Goal: Information Seeking & Learning: Learn about a topic

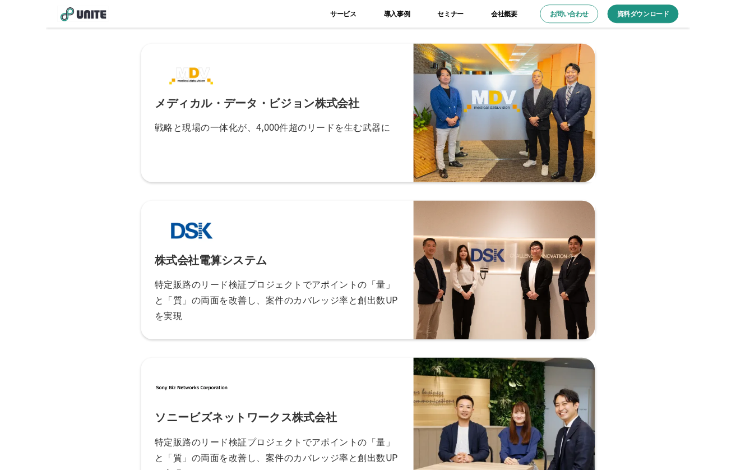
scroll to position [2933, 0]
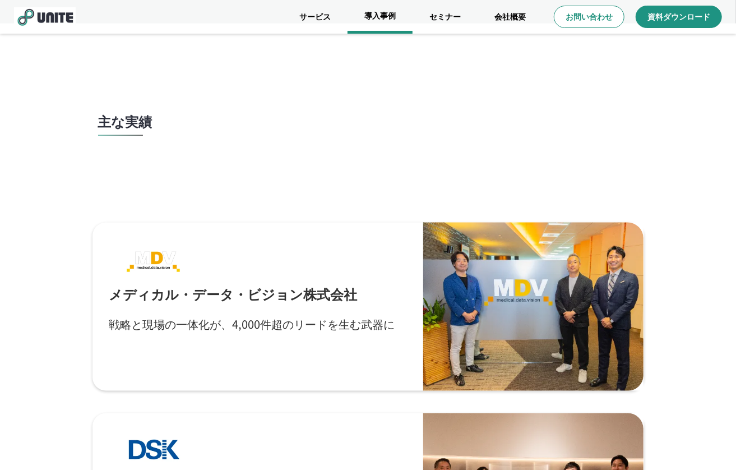
click at [393, 27] on link "導入事例" at bounding box center [380, 17] width 65 height 34
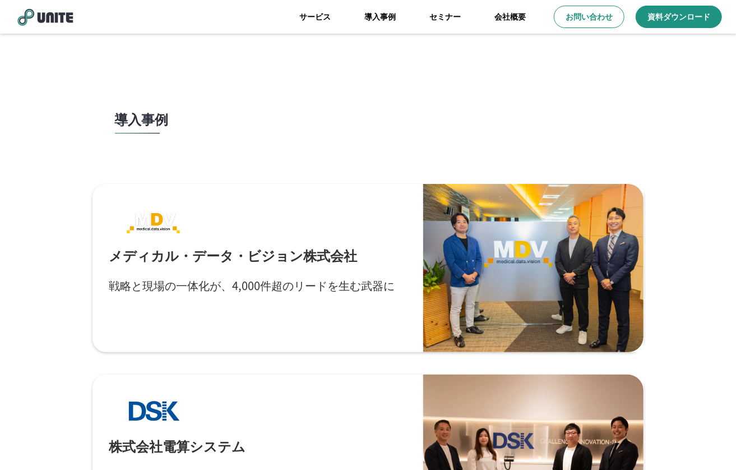
click at [43, 8] on img at bounding box center [45, 16] width 62 height 19
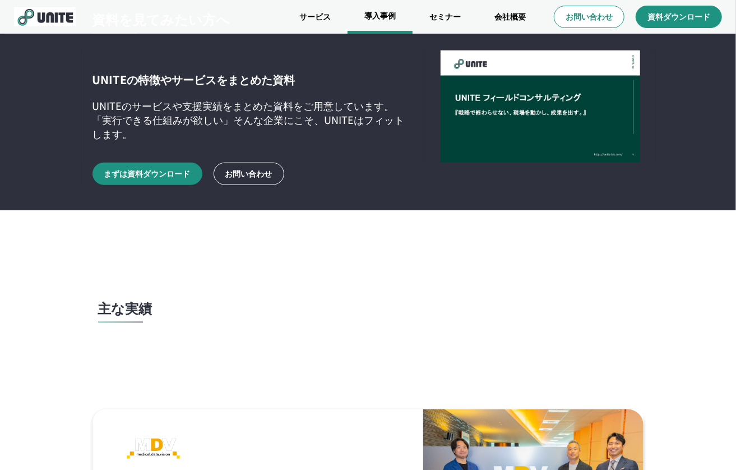
click at [394, 19] on link "導入事例" at bounding box center [380, 17] width 65 height 34
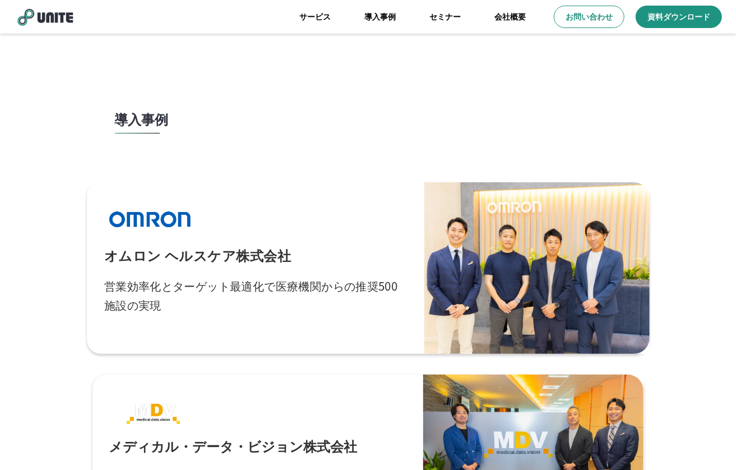
click at [400, 270] on div "オムロン ヘルスケア株式会社 営業効率化とターゲット最適化で医療機関からの推奨500施設の実現" at bounding box center [255, 268] width 303 height 137
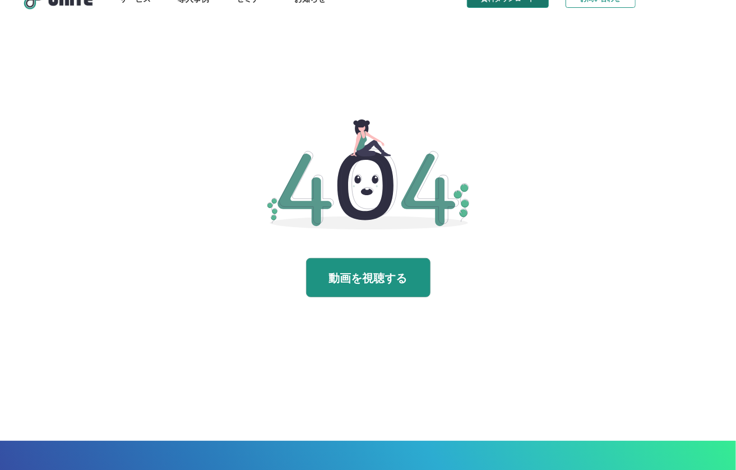
scroll to position [19, 0]
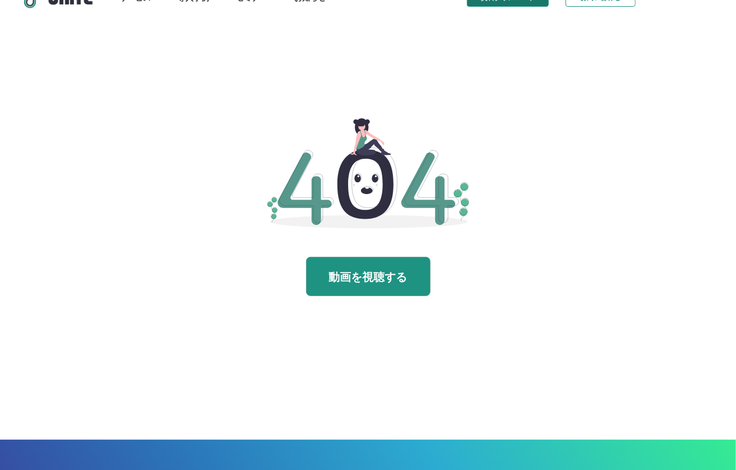
click at [308, 97] on section "動画を視聴する" at bounding box center [368, 203] width 673 height 381
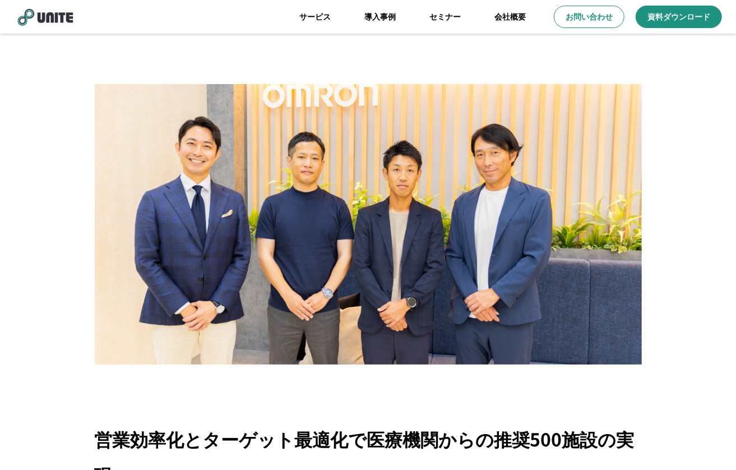
click at [40, 5] on header "サービス 導入事例 セミナー 会社概要 お問い合わせ 資料ダウンロード dehaze" at bounding box center [368, 17] width 736 height 34
click at [40, 13] on img at bounding box center [45, 16] width 62 height 19
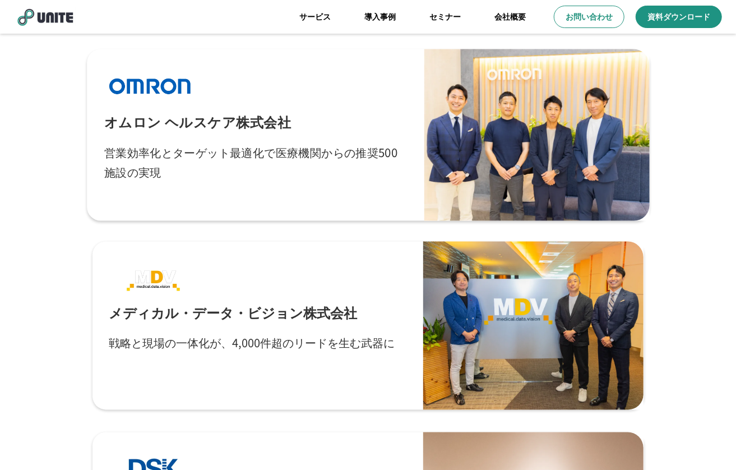
click at [344, 205] on link "オムロン ヘルスケア株式会社 営業効率化とターゲット最適化で医療機関からの推奨500施設の実現" at bounding box center [368, 135] width 563 height 172
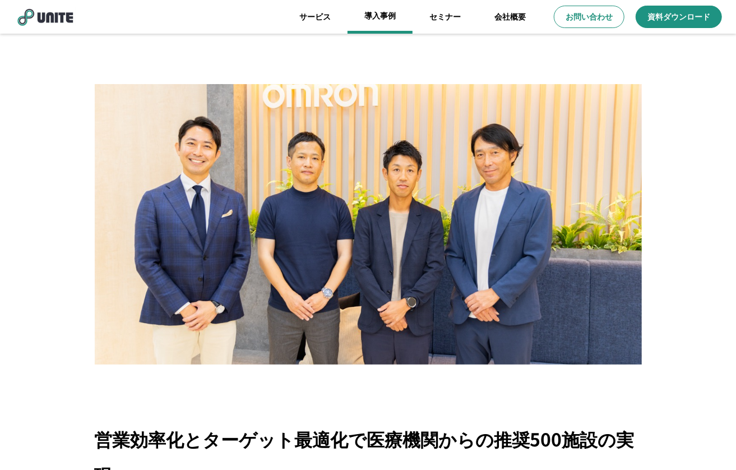
click at [379, 21] on link "導入事例" at bounding box center [380, 17] width 65 height 34
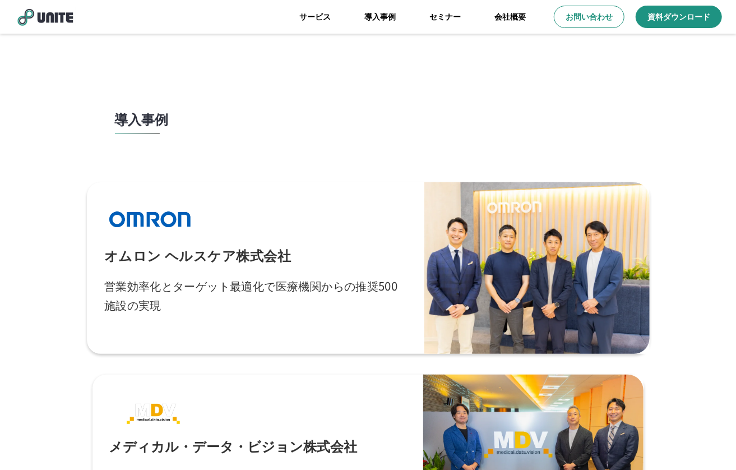
click at [315, 238] on div "オムロン ヘルスケア株式会社 営業効率化とターゲット最適化で医療機関からの推奨500施設の実現" at bounding box center [255, 268] width 303 height 137
